Goal: Task Accomplishment & Management: Complete application form

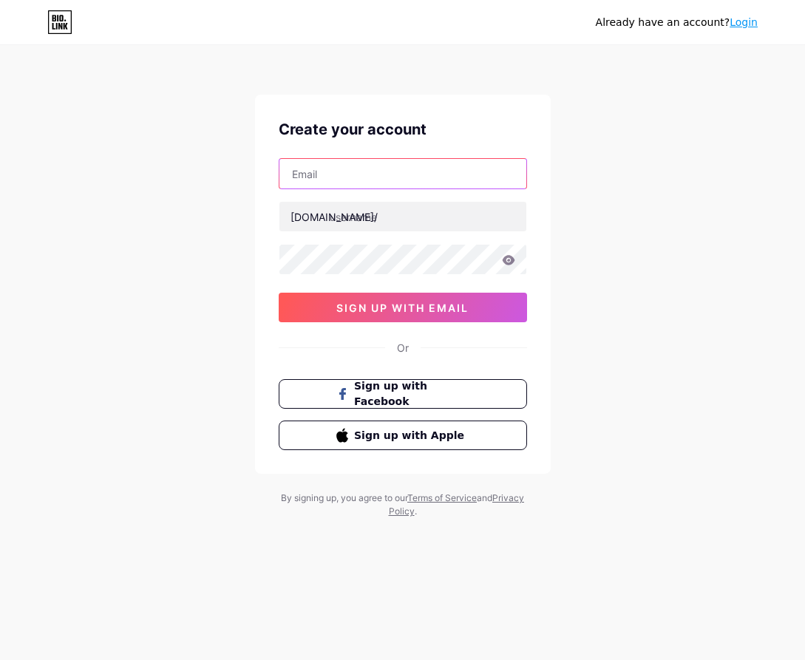
click at [364, 180] on input "text" at bounding box center [402, 174] width 247 height 30
click at [418, 176] on input "text" at bounding box center [402, 174] width 247 height 30
paste input "[EMAIL_ADDRESS][DOMAIN_NAME]"
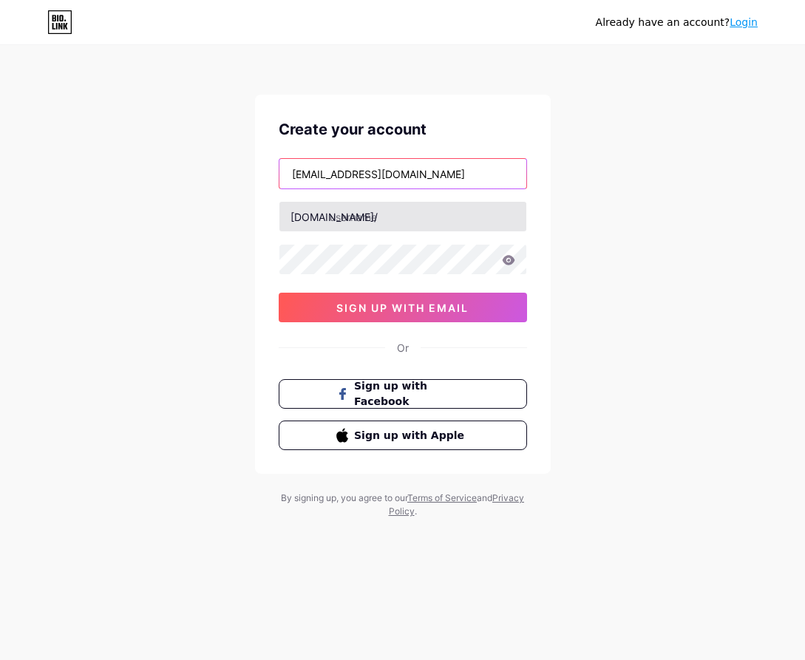
type input "[EMAIL_ADDRESS][DOMAIN_NAME]"
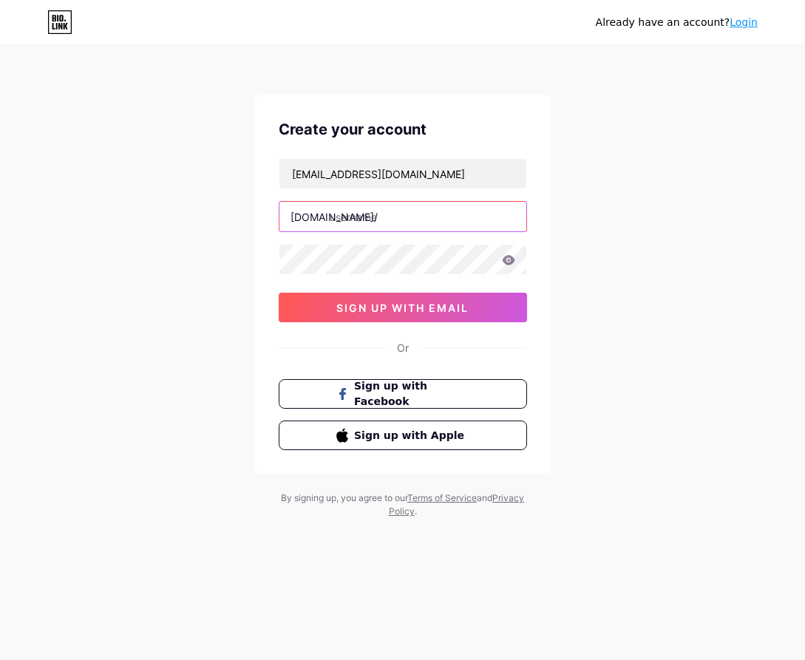
click at [393, 206] on input "text" at bounding box center [402, 217] width 247 height 30
type input "naga5000"
click at [512, 264] on icon at bounding box center [508, 260] width 13 height 10
click at [268, 265] on div "Create your account [EMAIL_ADDRESS][DOMAIN_NAME] [DOMAIN_NAME]/ naga5000 sign u…" at bounding box center [403, 284] width 296 height 379
click at [511, 263] on icon at bounding box center [508, 260] width 13 height 10
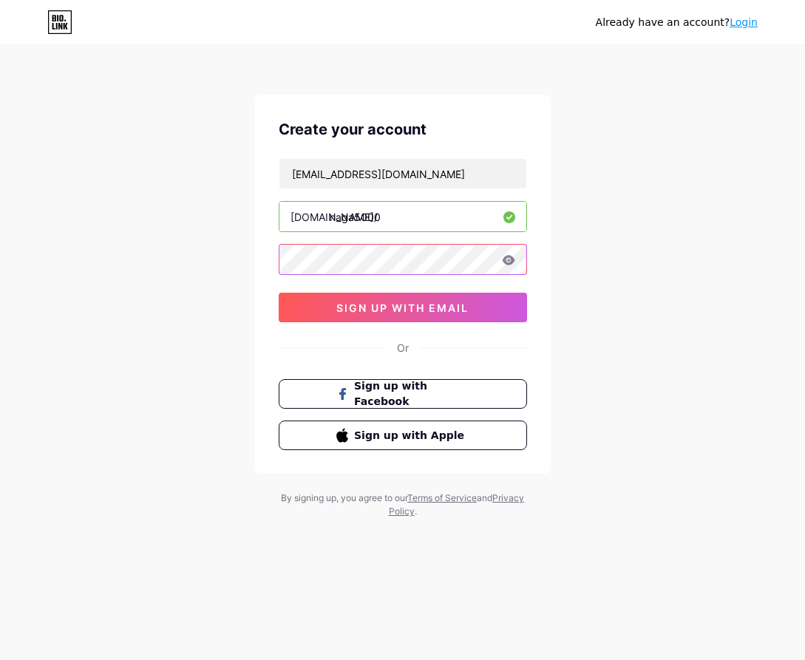
click at [276, 262] on div "Create your account [EMAIL_ADDRESS][DOMAIN_NAME] [DOMAIN_NAME]/ naga5000 sign u…" at bounding box center [403, 284] width 296 height 379
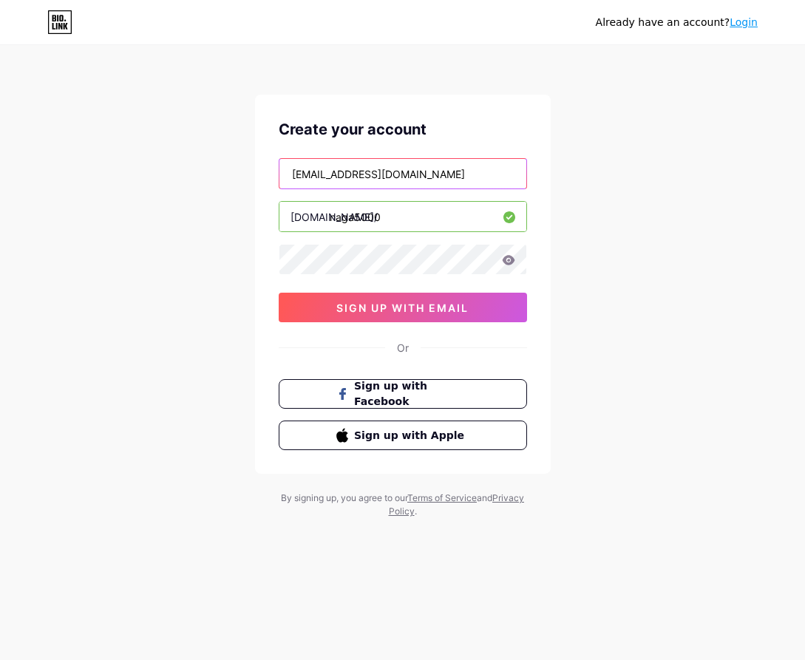
drag, startPoint x: 423, startPoint y: 171, endPoint x: 269, endPoint y: 171, distance: 153.7
click at [269, 171] on div "Create your account [EMAIL_ADDRESS][DOMAIN_NAME] [DOMAIN_NAME]/ naga5000 sign u…" at bounding box center [403, 284] width 296 height 379
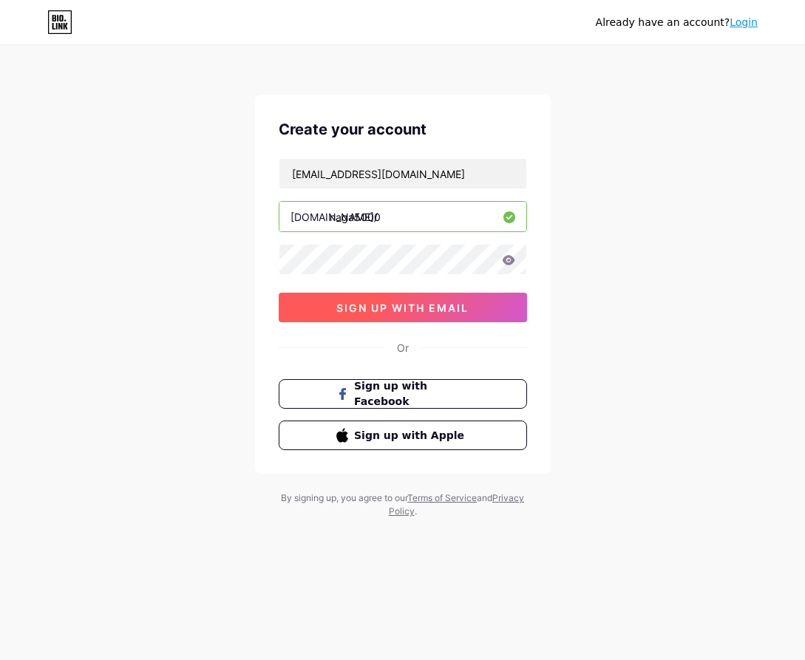
click at [427, 303] on span "sign up with email" at bounding box center [402, 307] width 132 height 13
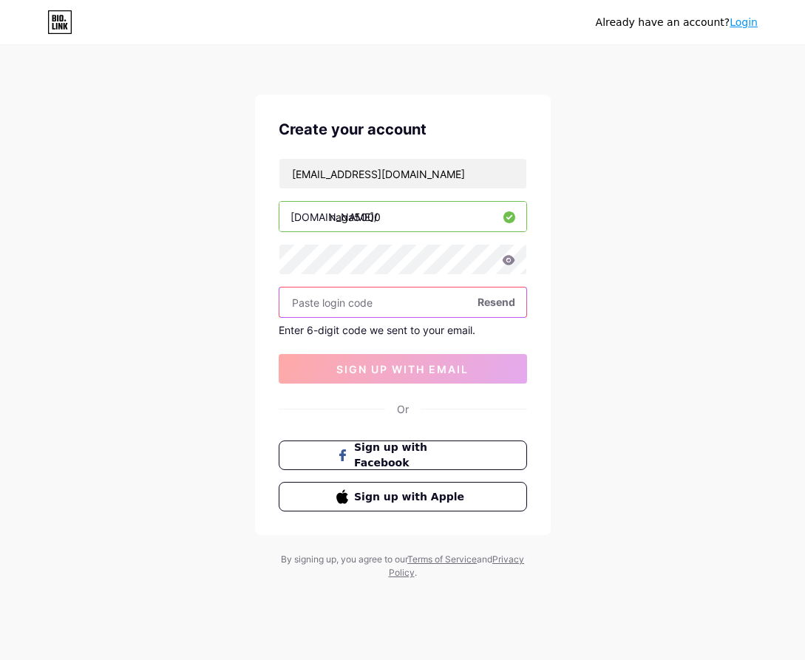
paste input "259390"
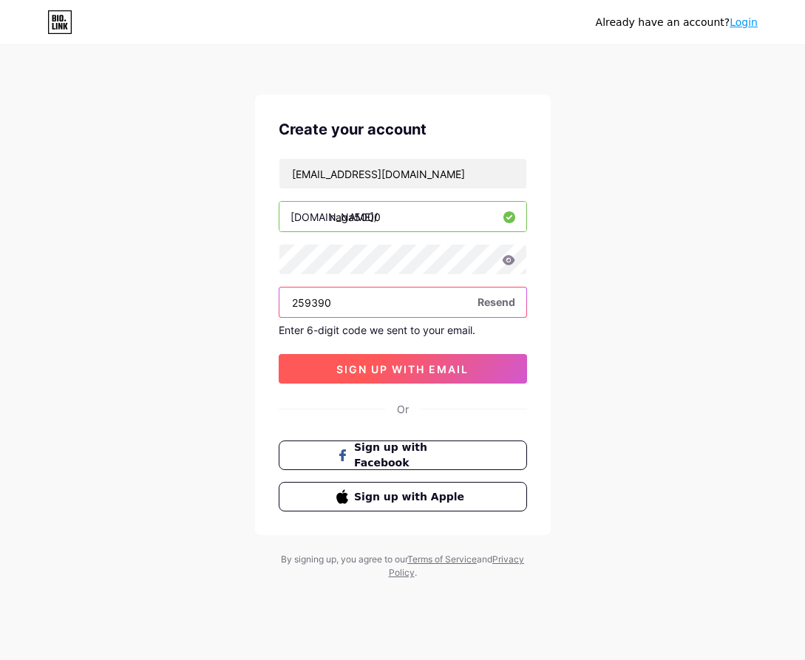
type input "259390"
click at [464, 359] on button "sign up with email" at bounding box center [403, 369] width 248 height 30
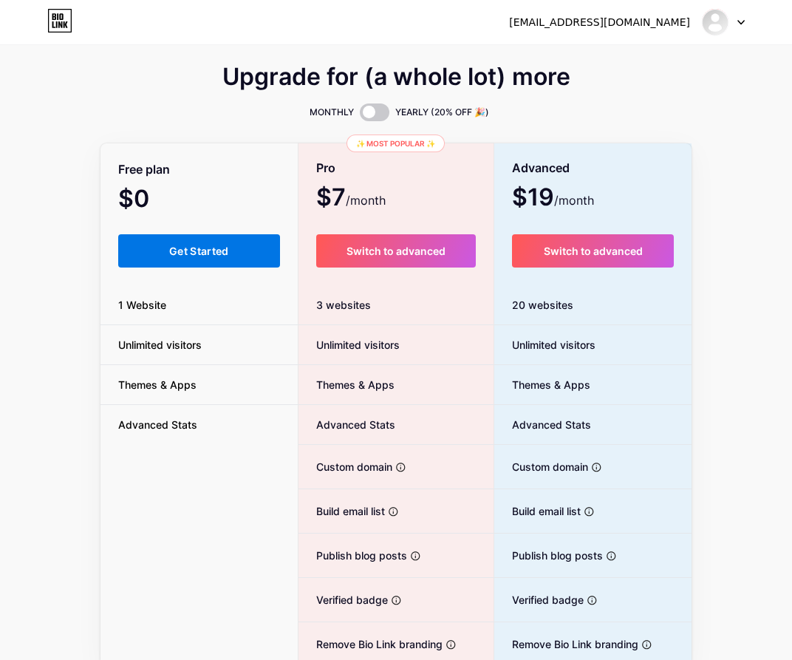
click at [242, 259] on button "Get Started" at bounding box center [199, 250] width 162 height 33
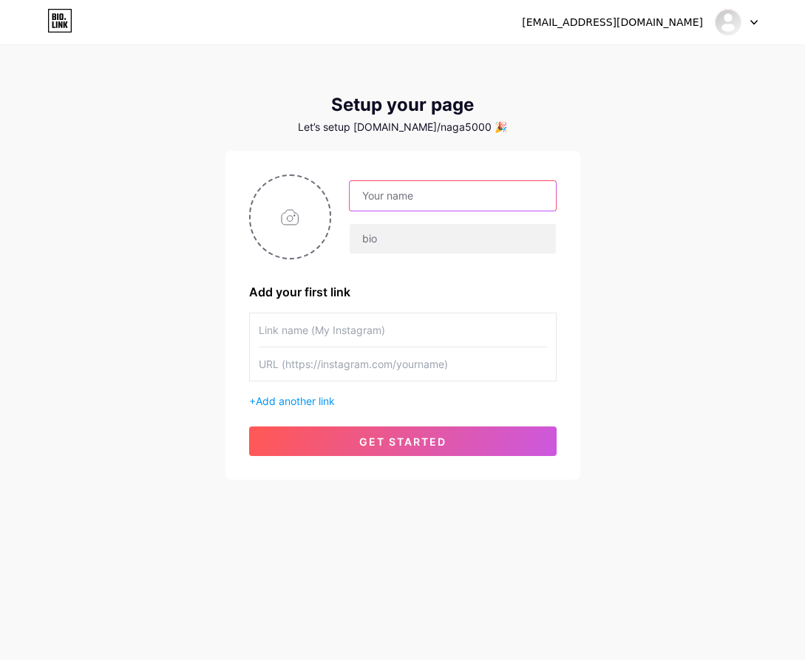
click at [422, 209] on input "text" at bounding box center [452, 196] width 205 height 30
type input "Naga500"
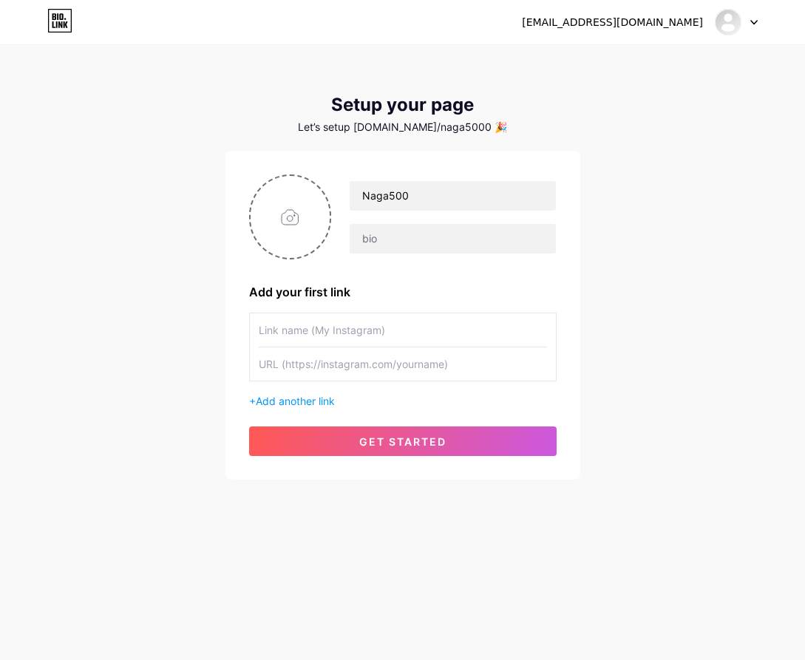
click at [370, 327] on input "text" at bounding box center [403, 329] width 288 height 33
click at [299, 399] on span "Add another link" at bounding box center [295, 401] width 79 height 13
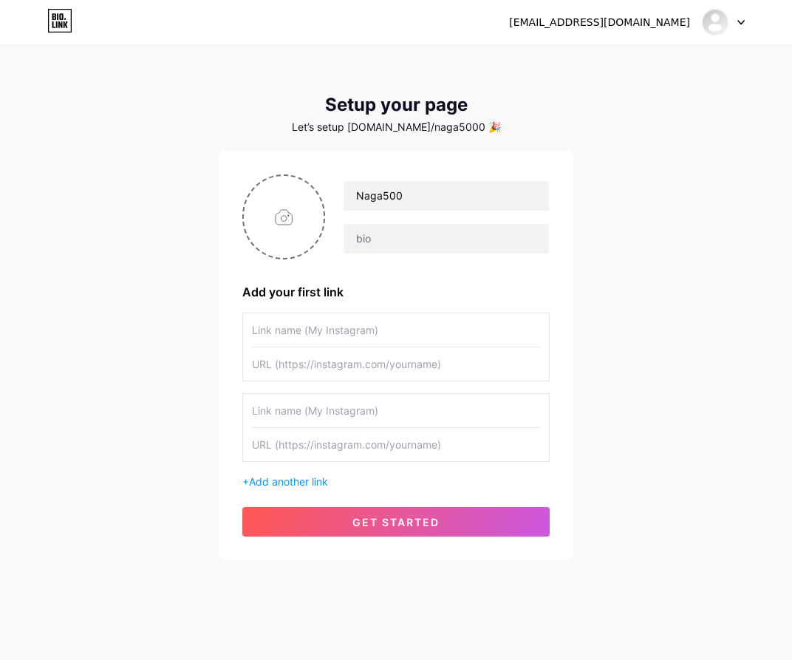
click at [348, 335] on input "text" at bounding box center [396, 329] width 288 height 33
type input "Naga5000"
click at [333, 358] on input "text" at bounding box center [396, 363] width 288 height 33
paste input "[URL][DOMAIN_NAME]"
type input "[URL][DOMAIN_NAME]"
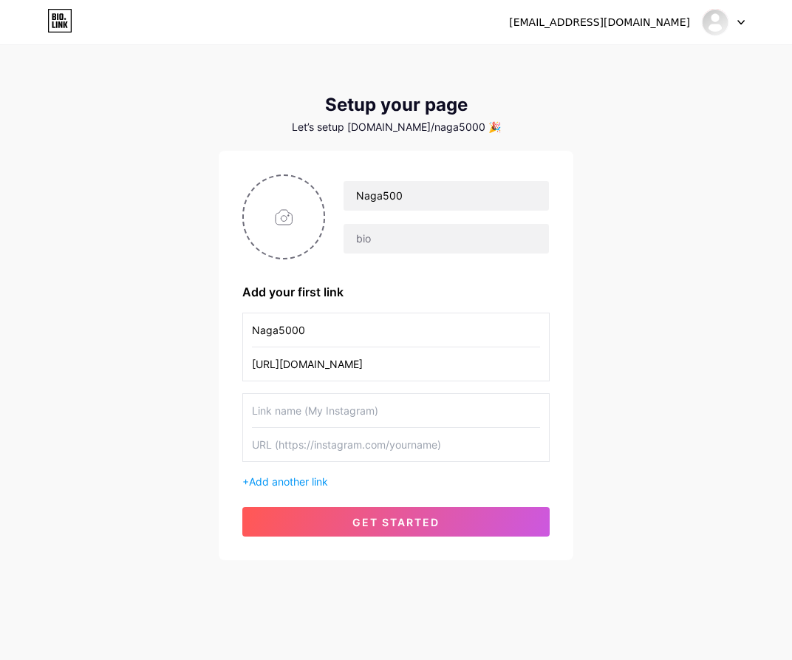
click at [358, 418] on input "text" at bounding box center [396, 410] width 288 height 33
type input "Naga5000 Login"
click at [354, 449] on input "text" at bounding box center [396, 444] width 288 height 33
paste input "[URL][DOMAIN_NAME]"
type input "[URL][DOMAIN_NAME]"
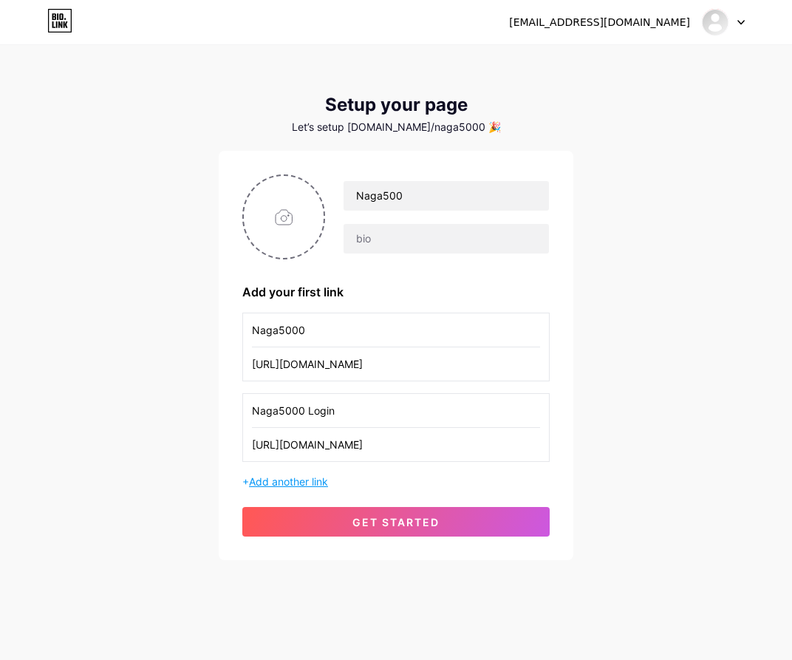
click at [318, 477] on span "Add another link" at bounding box center [288, 481] width 79 height 13
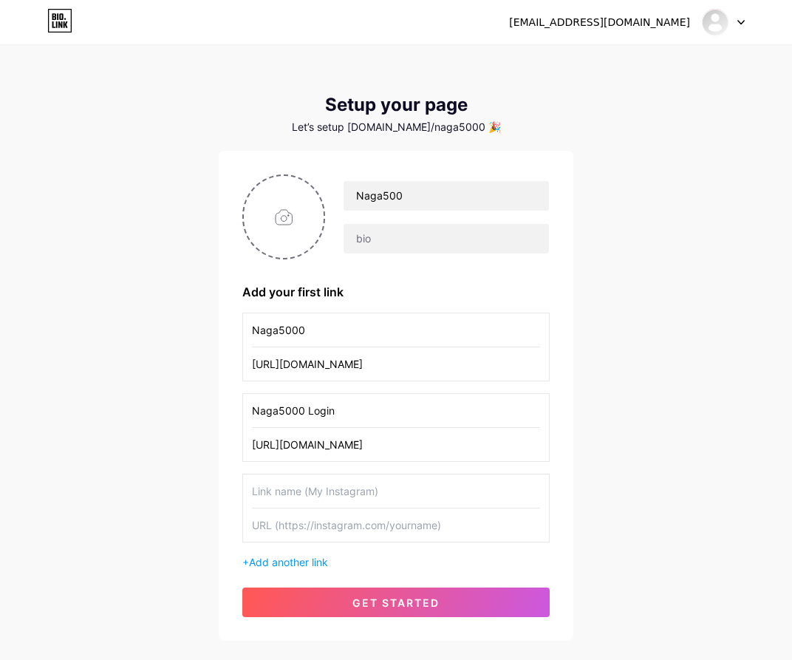
click at [328, 502] on input "text" at bounding box center [396, 490] width 288 height 33
click at [431, 488] on input "Naga5000 situs gacor" at bounding box center [396, 490] width 288 height 33
click at [423, 535] on input "text" at bounding box center [396, 524] width 288 height 33
click at [372, 492] on input "Naga5000 online" at bounding box center [396, 490] width 288 height 33
type input "Naga5000 onlineShop"
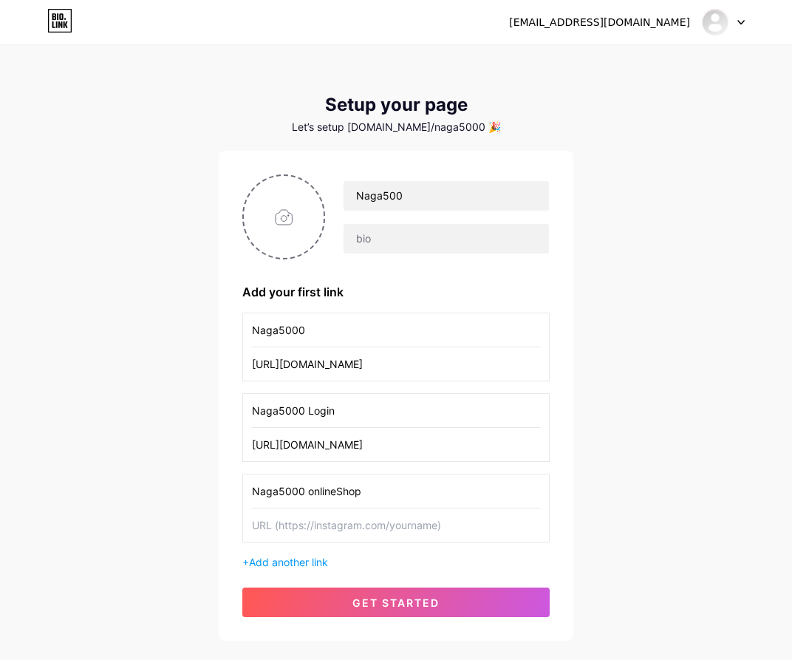
click at [391, 538] on input "text" at bounding box center [396, 524] width 288 height 33
paste input "[URL][DOMAIN_NAME]"
type input "[URL][DOMAIN_NAME]"
click at [304, 565] on span "Add another link" at bounding box center [288, 562] width 79 height 13
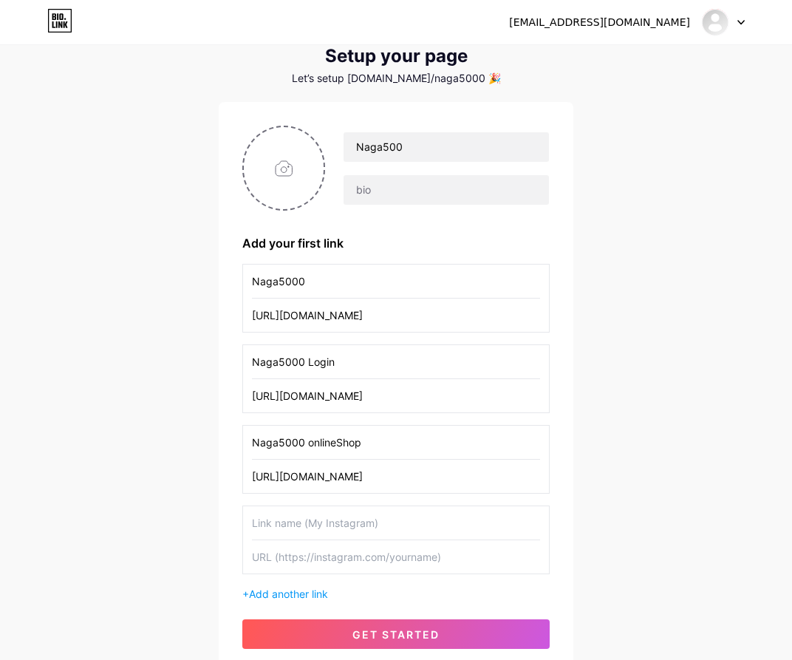
scroll to position [74, 0]
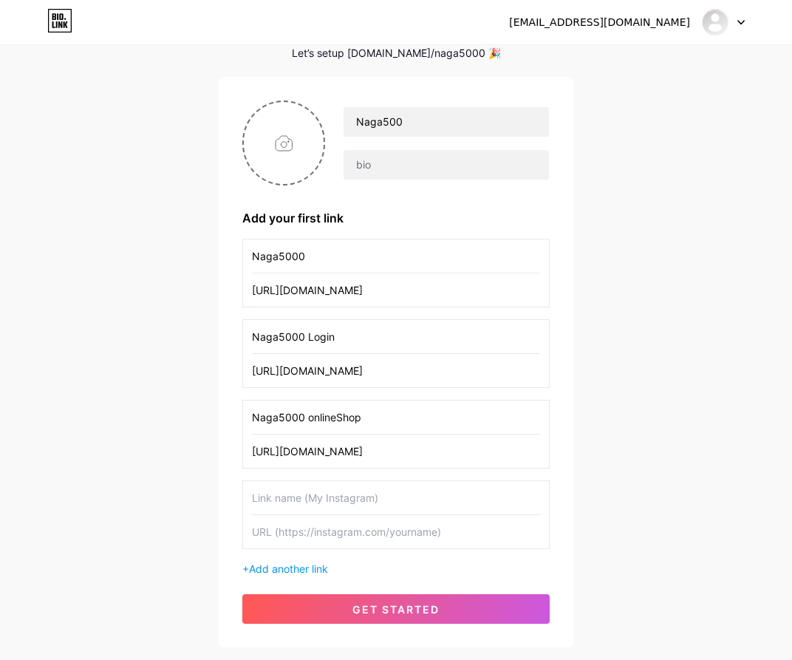
click at [423, 505] on input "text" at bounding box center [396, 497] width 288 height 33
type input "Toko Naga5000"
click at [423, 528] on input "text" at bounding box center [396, 531] width 288 height 33
click at [325, 531] on input "text" at bounding box center [396, 531] width 288 height 33
paste input "[URL][DOMAIN_NAME]"
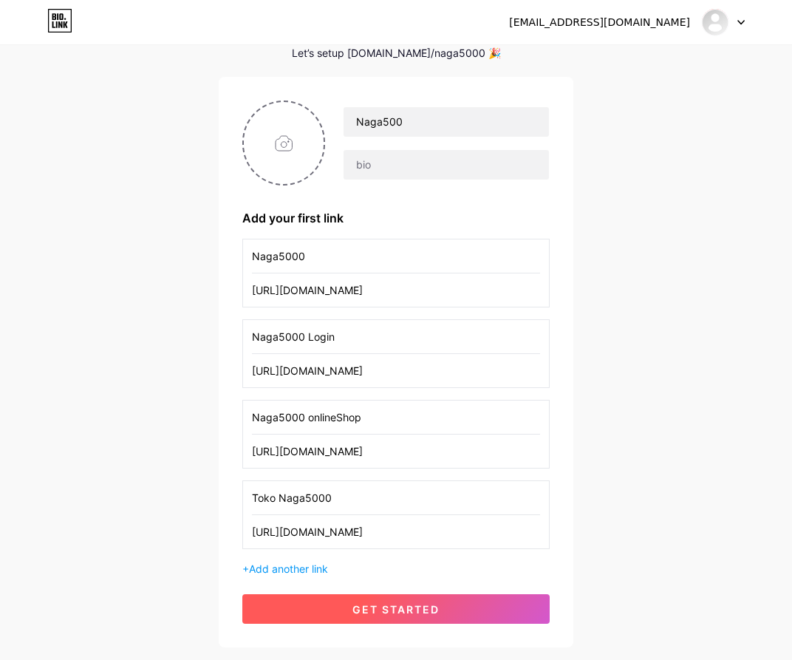
type input "[URL][DOMAIN_NAME]"
click at [412, 599] on button "get started" at bounding box center [395, 609] width 307 height 30
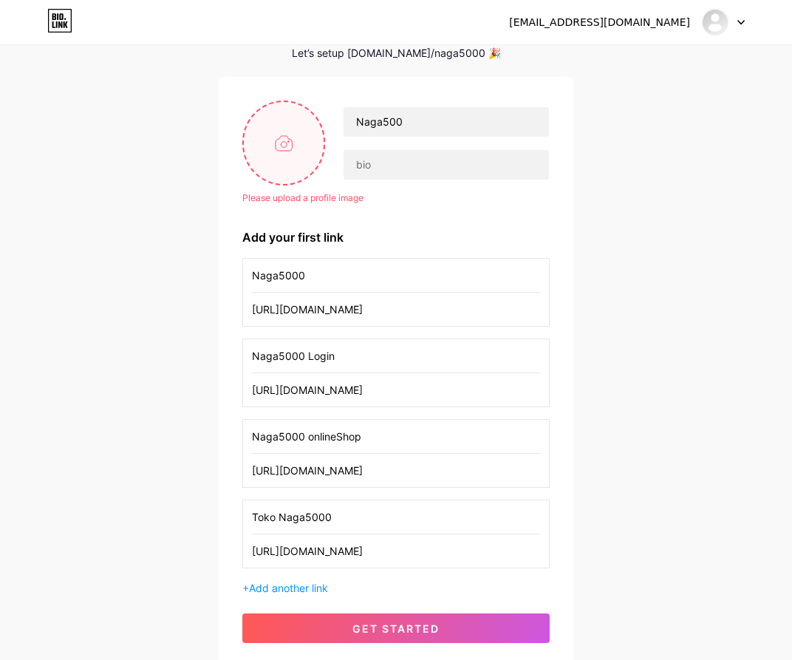
click at [300, 160] on input "file" at bounding box center [284, 143] width 80 height 82
type input "C:\fakepath\08e1dccf6645e0f300053c63f9791bb2.jpg"
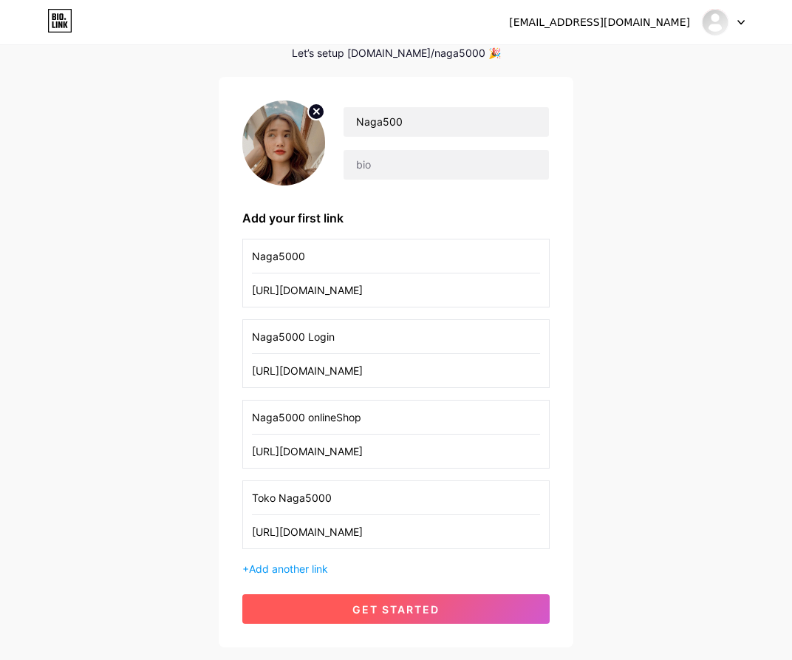
click at [457, 601] on button "get started" at bounding box center [395, 609] width 307 height 30
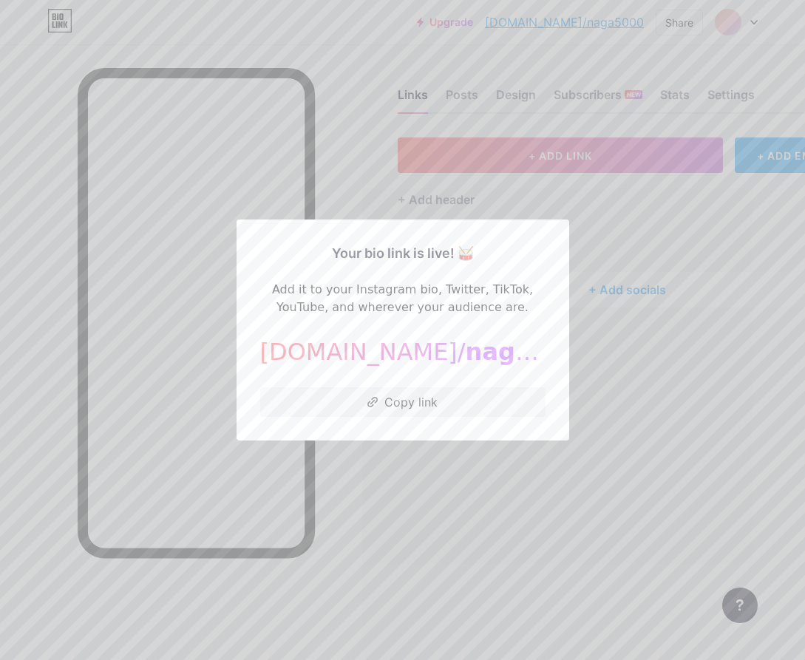
drag, startPoint x: 457, startPoint y: 601, endPoint x: 169, endPoint y: 335, distance: 391.7
click at [169, 335] on div at bounding box center [402, 330] width 805 height 660
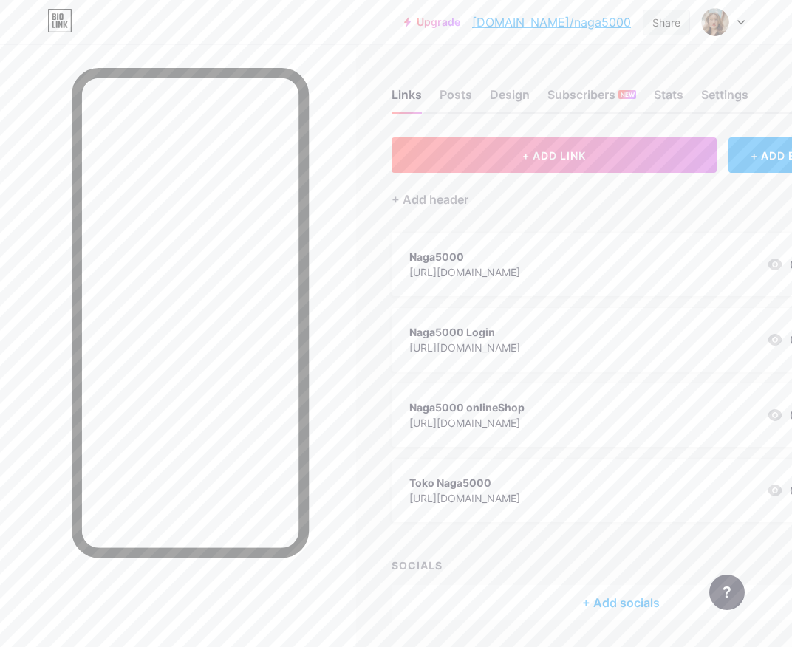
click at [658, 21] on div "Share" at bounding box center [666, 23] width 28 height 16
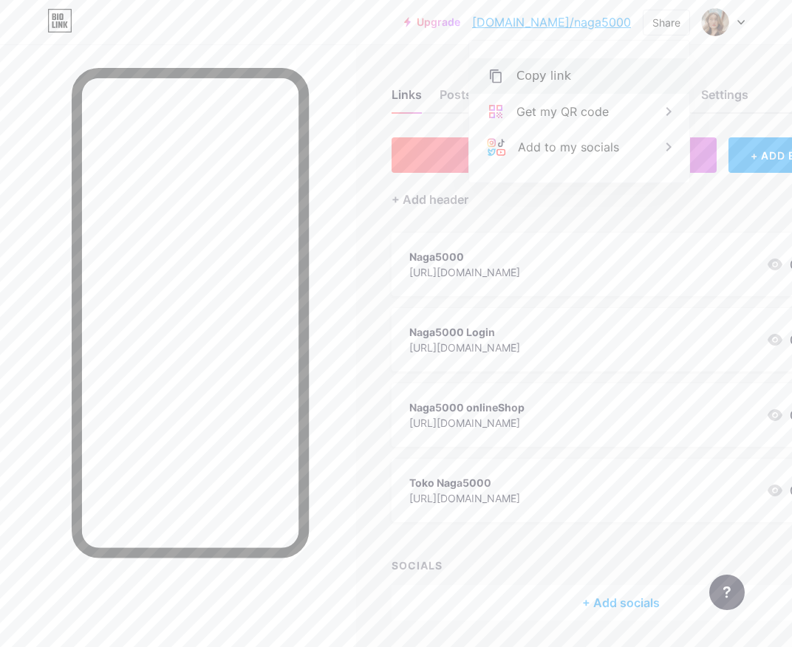
click at [583, 74] on div "Copy link" at bounding box center [579, 75] width 220 height 35
click at [341, 86] on div at bounding box center [178, 367] width 356 height 647
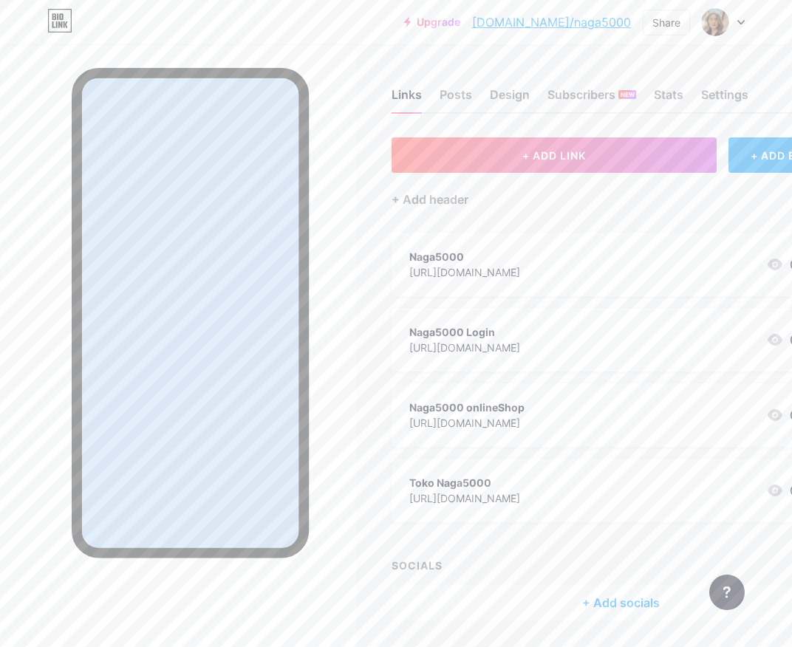
click at [356, 95] on div at bounding box center [178, 367] width 356 height 647
click at [356, 64] on div at bounding box center [178, 367] width 356 height 647
click at [342, 29] on div "Upgrade [DOMAIN_NAME]/naga50... [DOMAIN_NAME]/naga5000 Share Switch accounts Na…" at bounding box center [396, 22] width 792 height 27
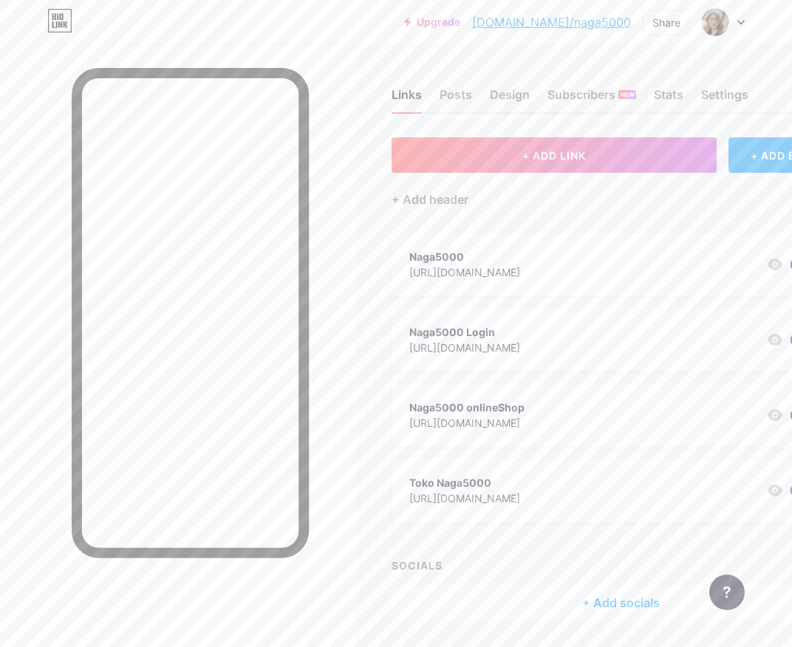
click at [342, 29] on div "Upgrade [DOMAIN_NAME]/naga50... [DOMAIN_NAME]/naga5000 Share Switch accounts Na…" at bounding box center [396, 22] width 792 height 27
